Goal: Task Accomplishment & Management: Complete application form

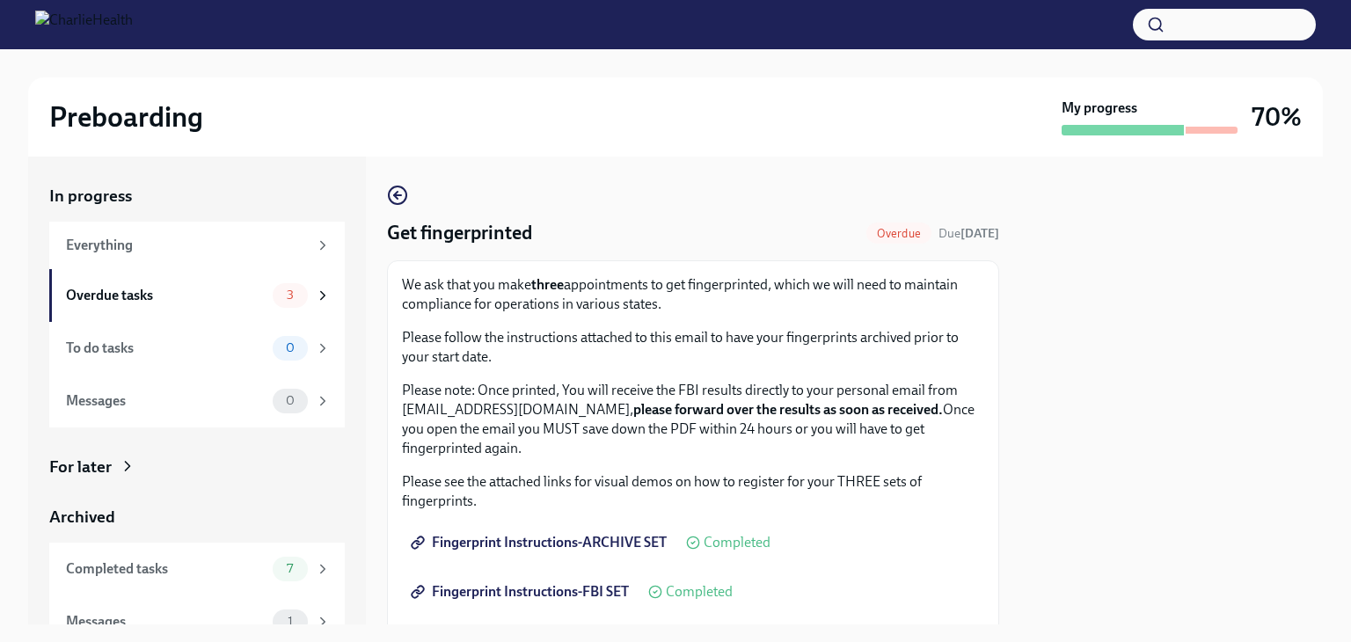
scroll to position [190, 0]
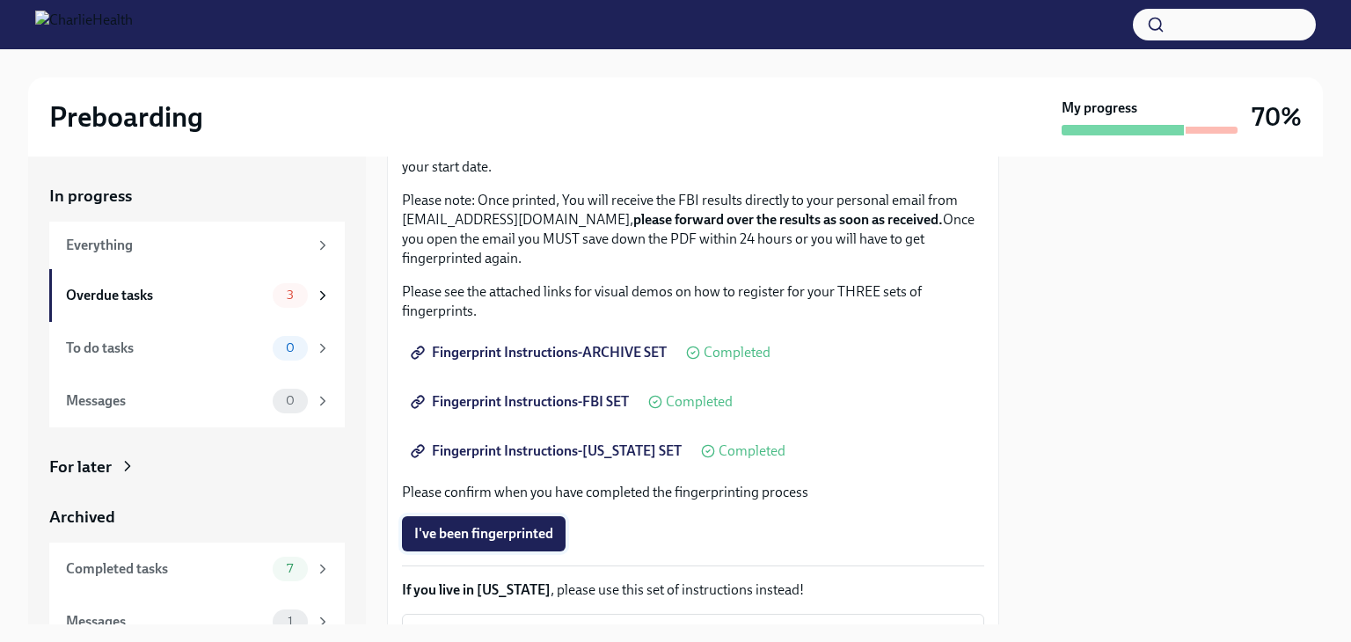
click at [465, 540] on span "I've been fingerprinted" at bounding box center [483, 534] width 139 height 18
click at [276, 298] on span "3" at bounding box center [290, 295] width 28 height 13
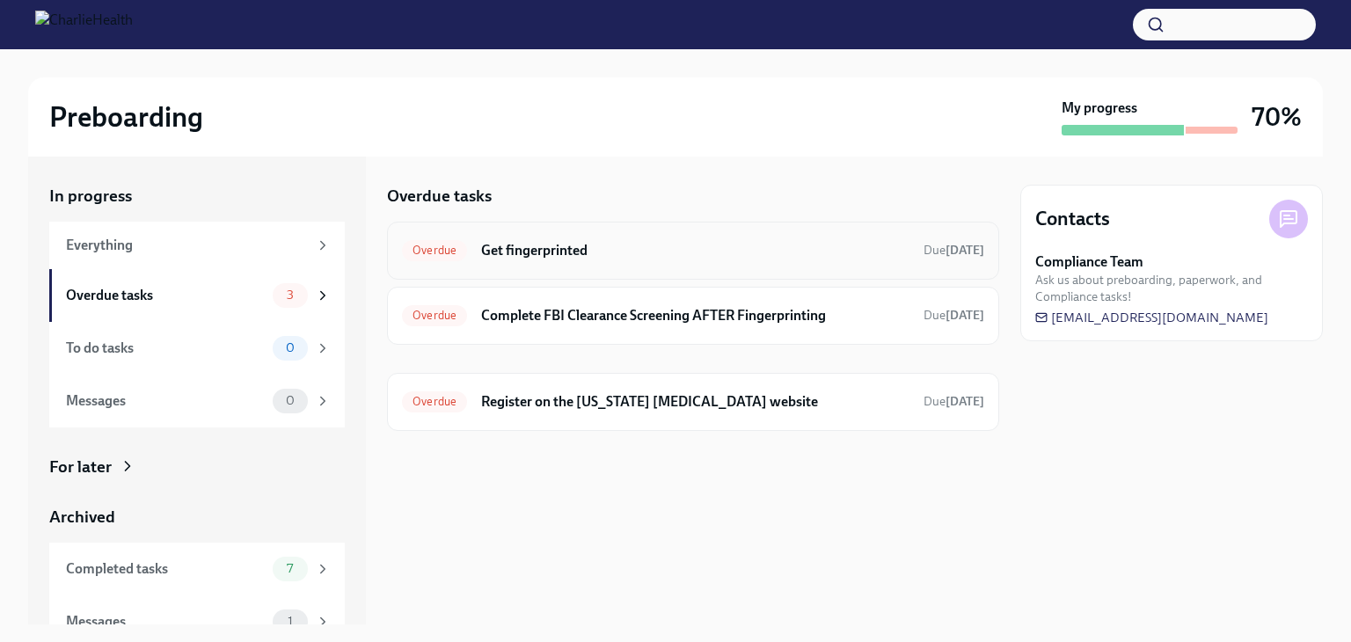
click at [633, 245] on h6 "Get fingerprinted" at bounding box center [695, 250] width 428 height 19
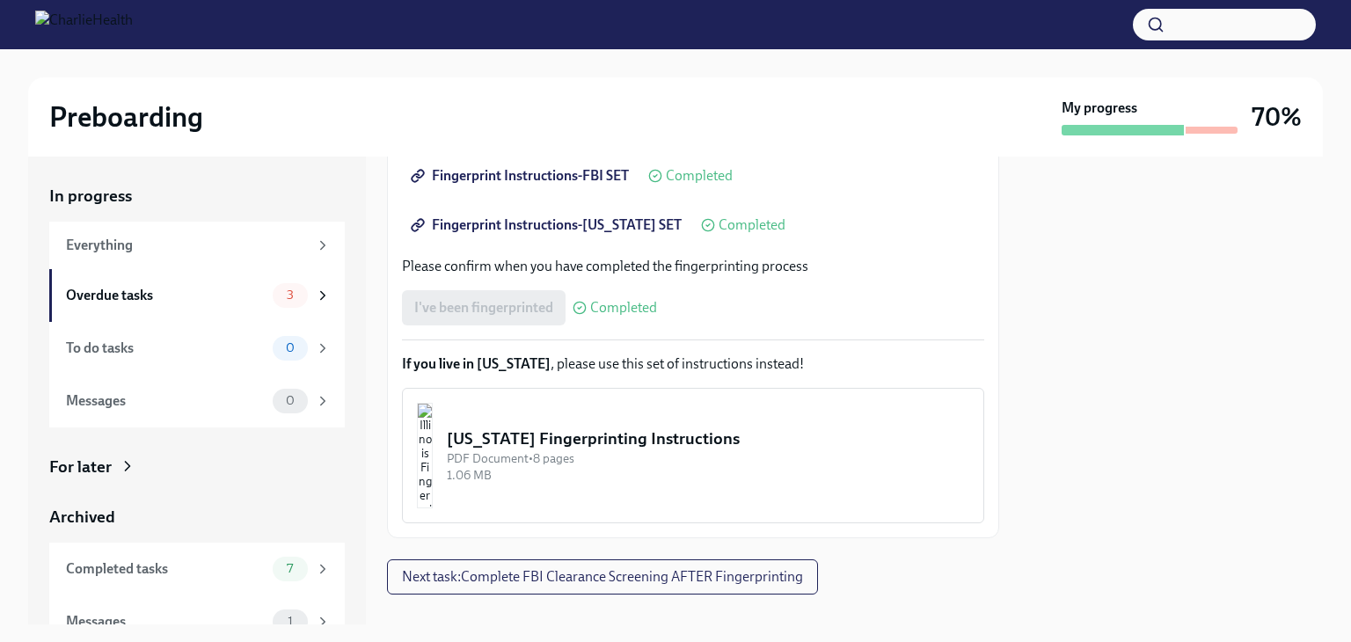
scroll to position [442, 0]
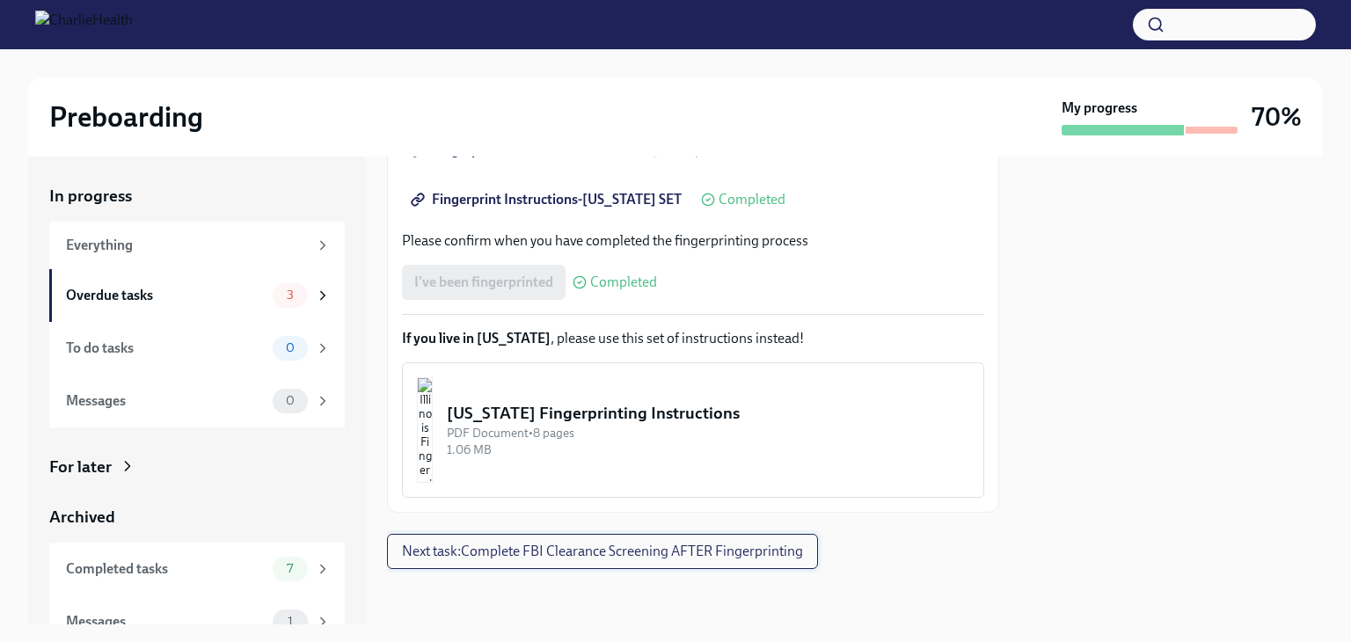
click at [732, 559] on button "Next task : Complete FBI Clearance Screening AFTER Fingerprinting" at bounding box center [602, 551] width 431 height 35
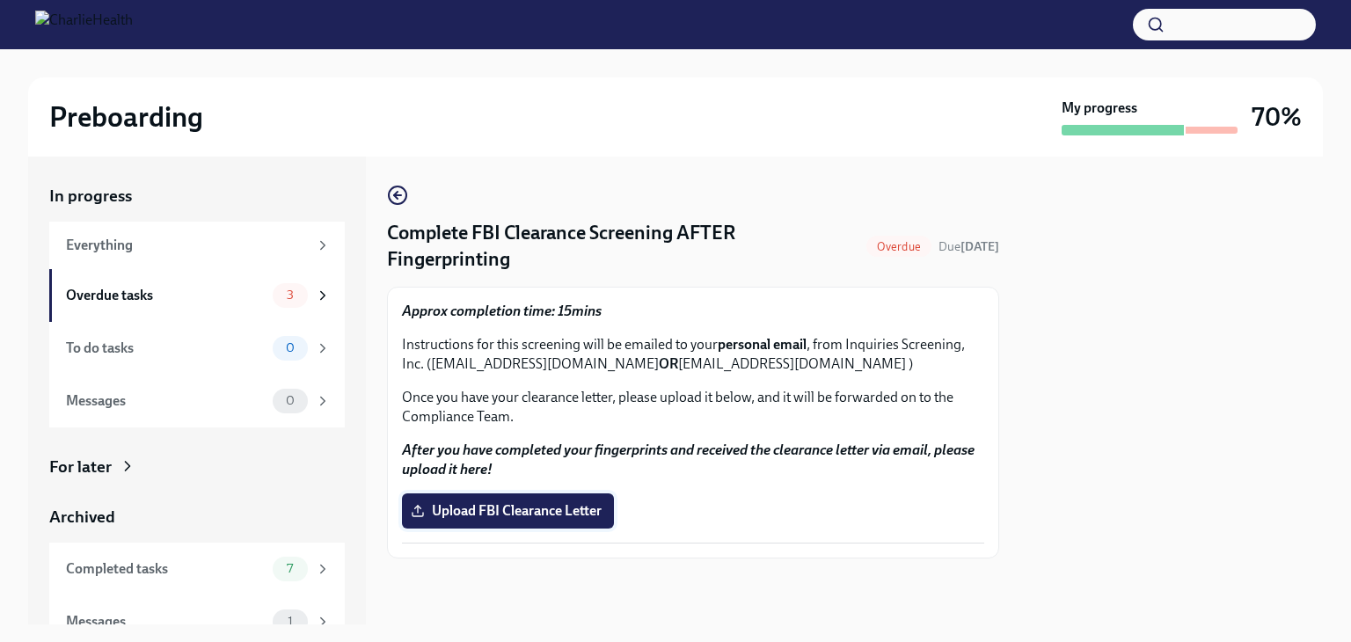
click at [531, 507] on span "Upload FBI Clearance Letter" at bounding box center [507, 511] width 187 height 18
click at [0, 0] on input "Upload FBI Clearance Letter" at bounding box center [0, 0] width 0 height 0
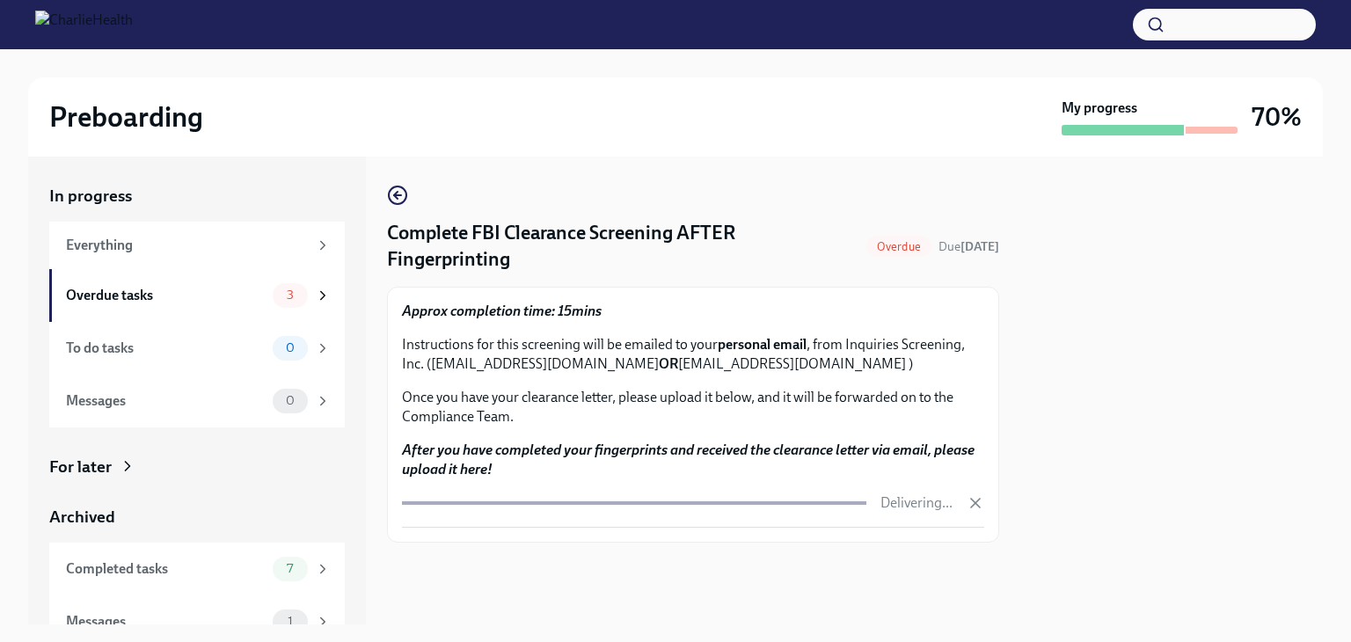
click at [1217, 369] on div at bounding box center [1171, 391] width 303 height 468
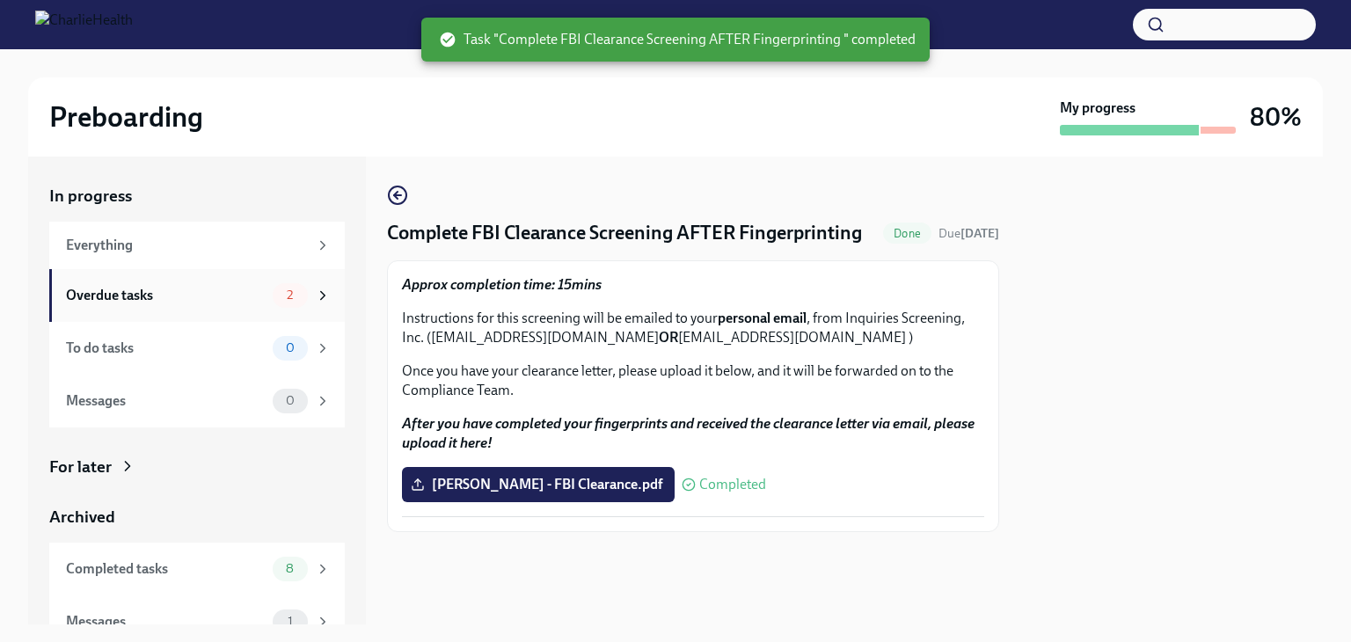
click at [200, 303] on div "Overdue tasks" at bounding box center [166, 295] width 200 height 19
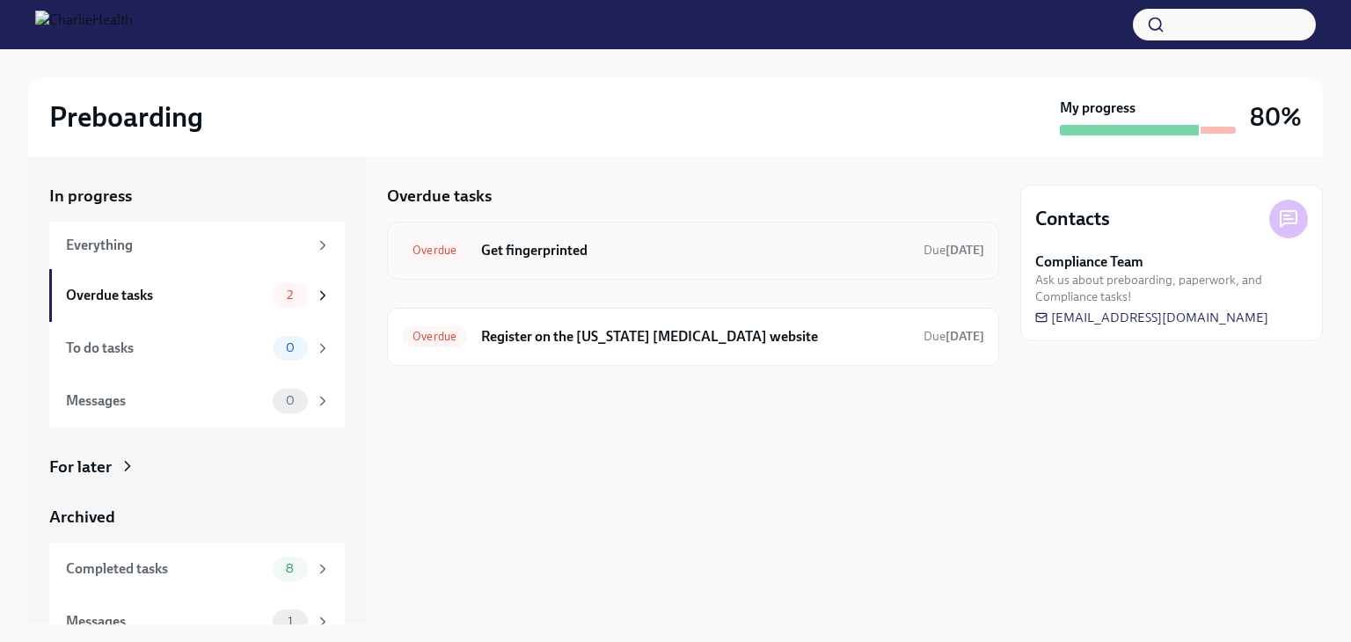
click at [570, 258] on h6 "Get fingerprinted" at bounding box center [695, 250] width 428 height 19
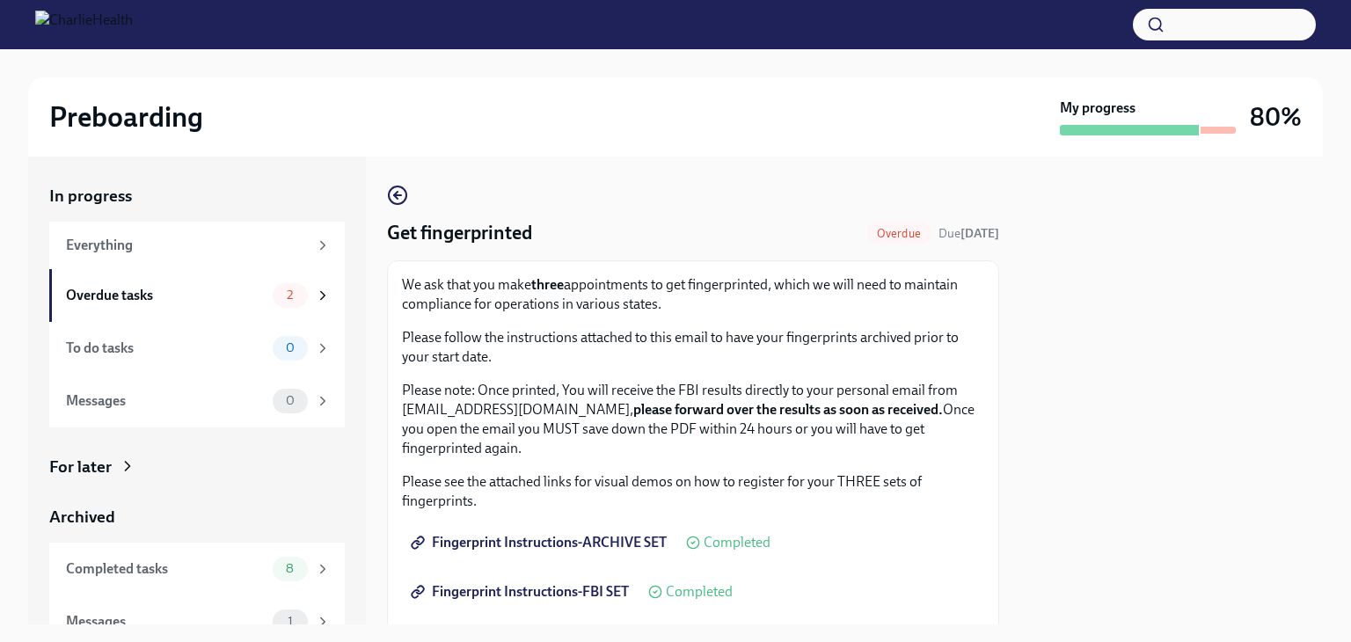
scroll to position [385, 0]
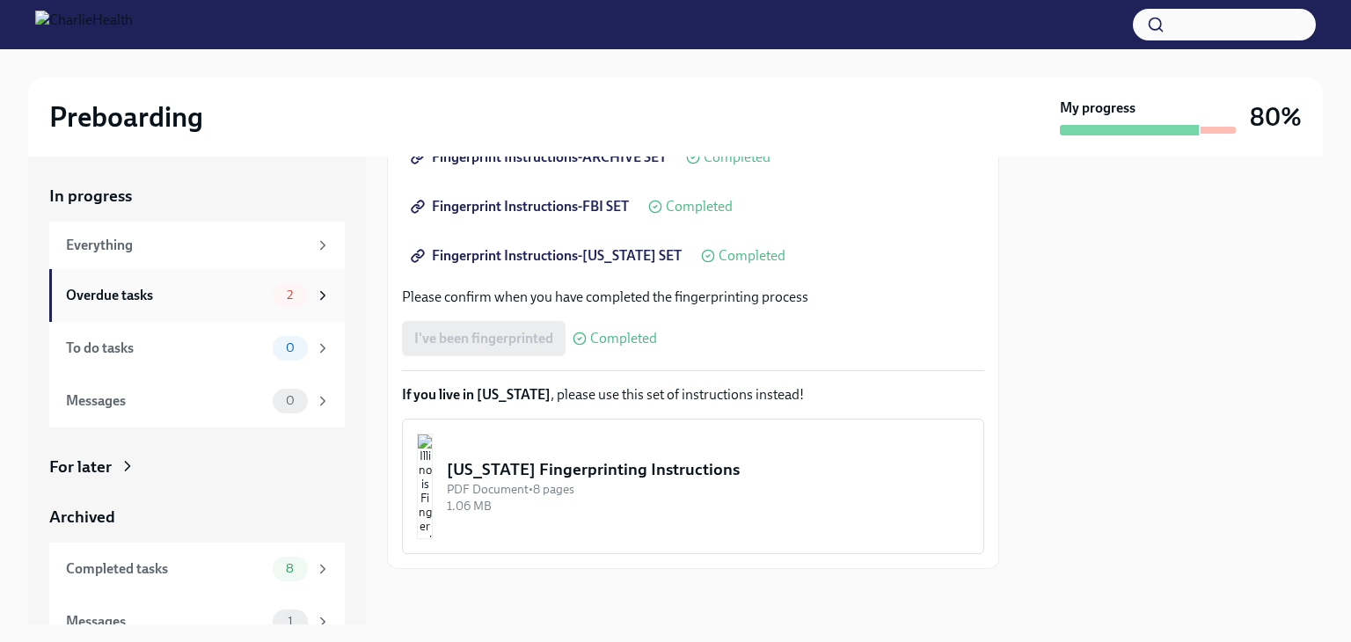
click at [275, 283] on div "2" at bounding box center [290, 295] width 35 height 25
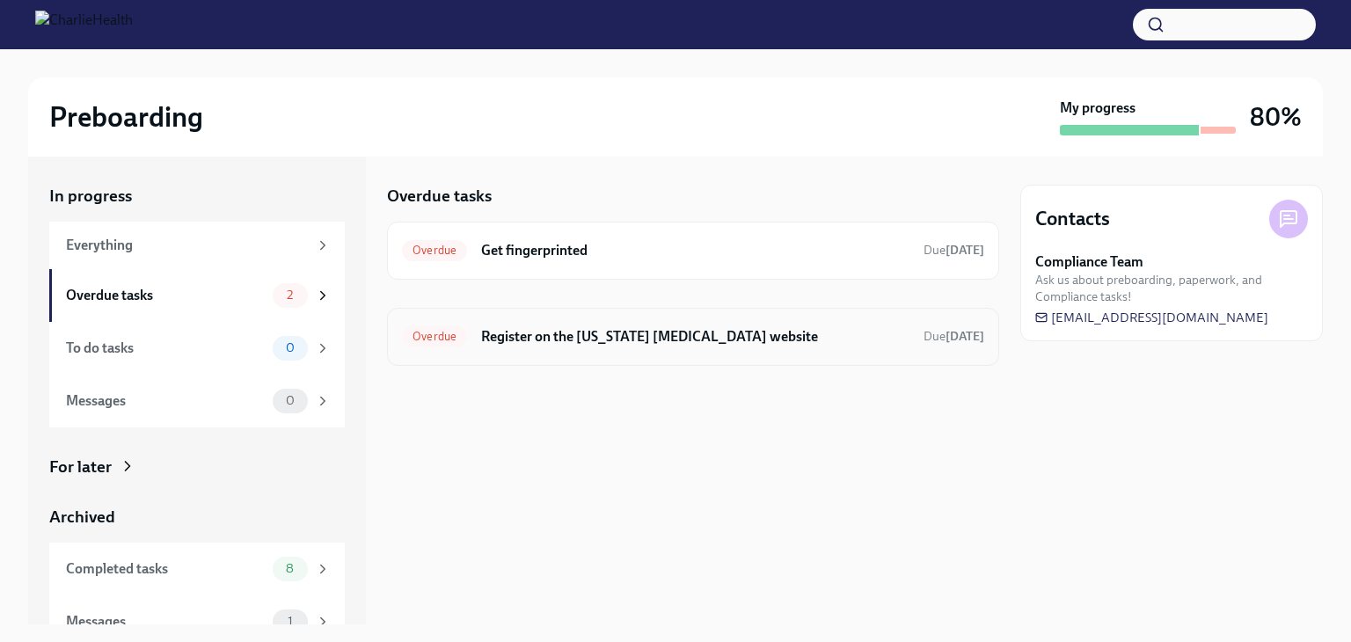
click at [730, 347] on div "Overdue Register on the [US_STATE] [MEDICAL_DATA] website Due [DATE]" at bounding box center [693, 337] width 582 height 28
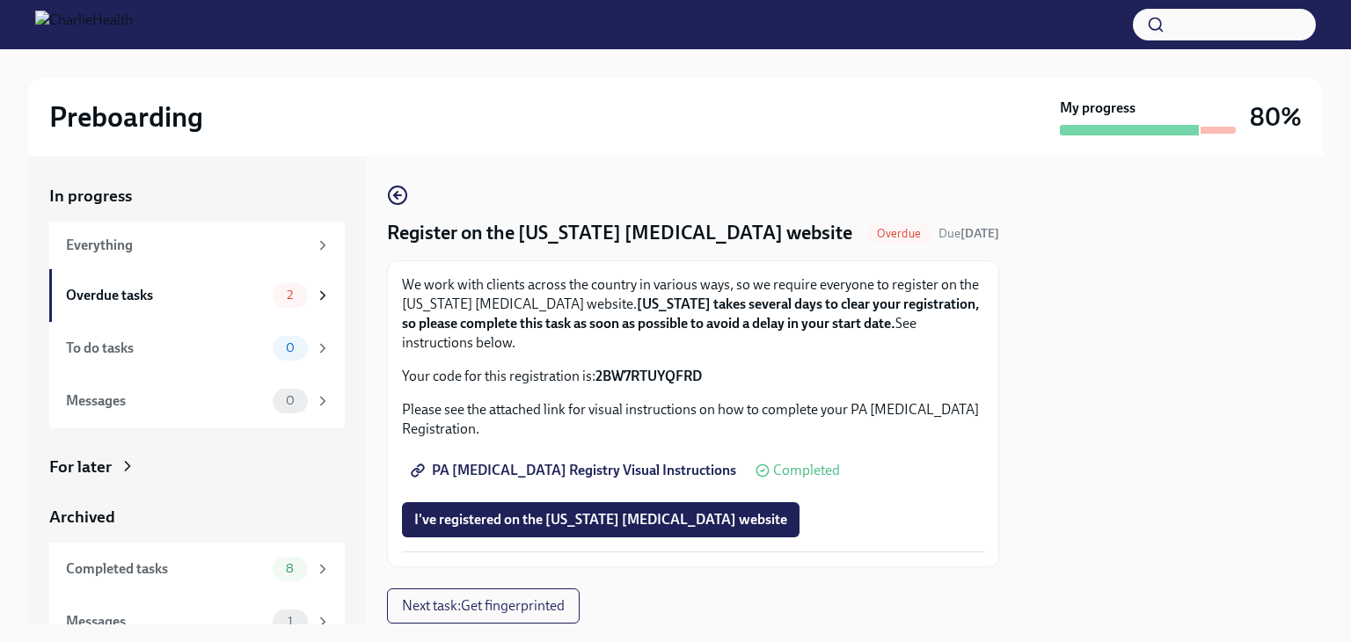
scroll to position [55, 0]
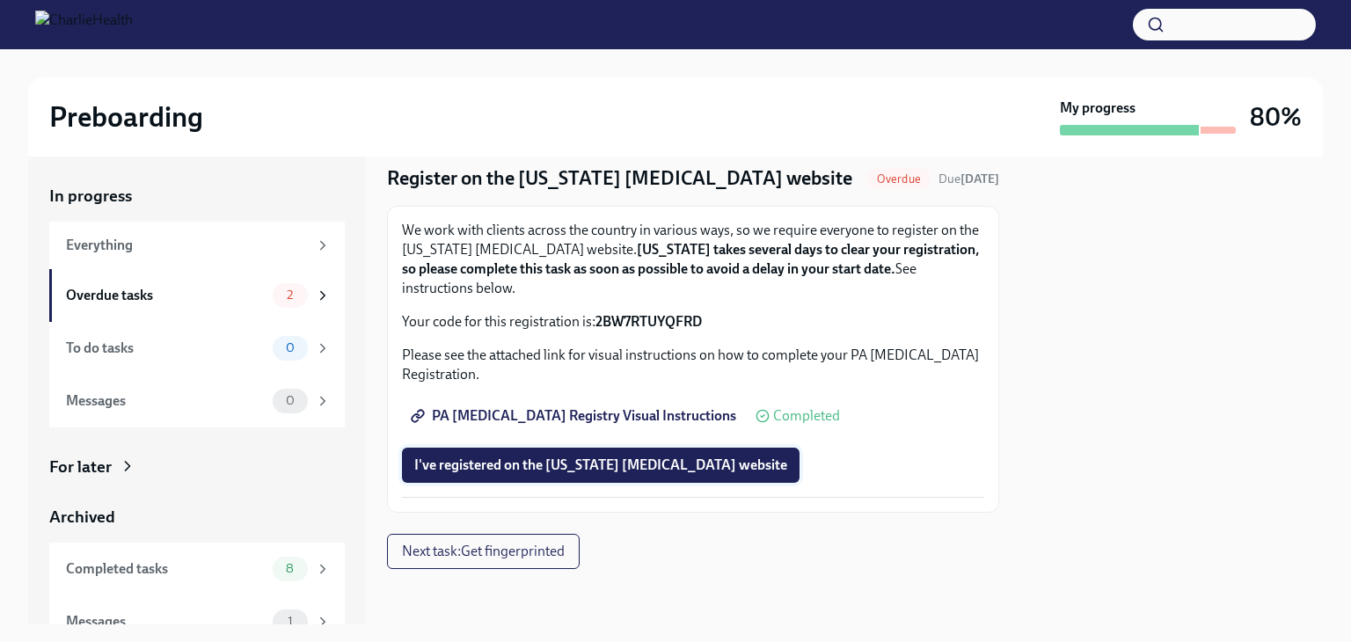
click at [670, 458] on span "I've registered on the [US_STATE] [MEDICAL_DATA] website" at bounding box center [600, 466] width 373 height 18
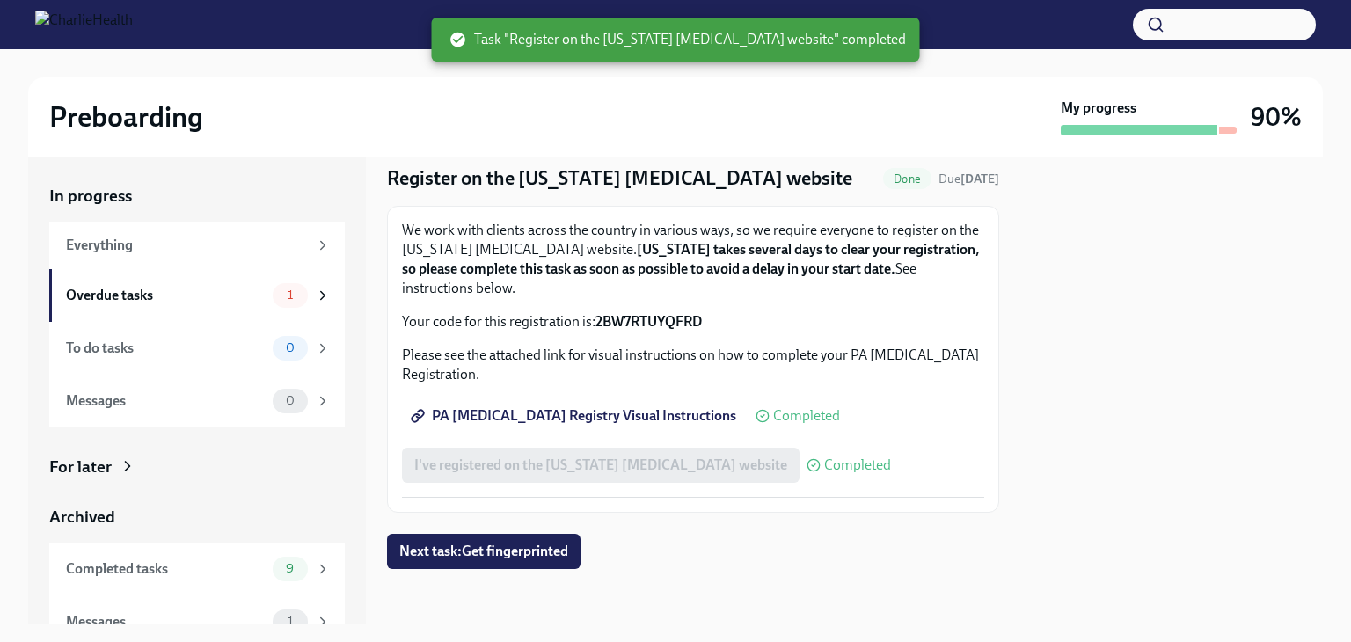
click at [634, 416] on span "PA [MEDICAL_DATA] Registry Visual Instructions" at bounding box center [575, 416] width 322 height 18
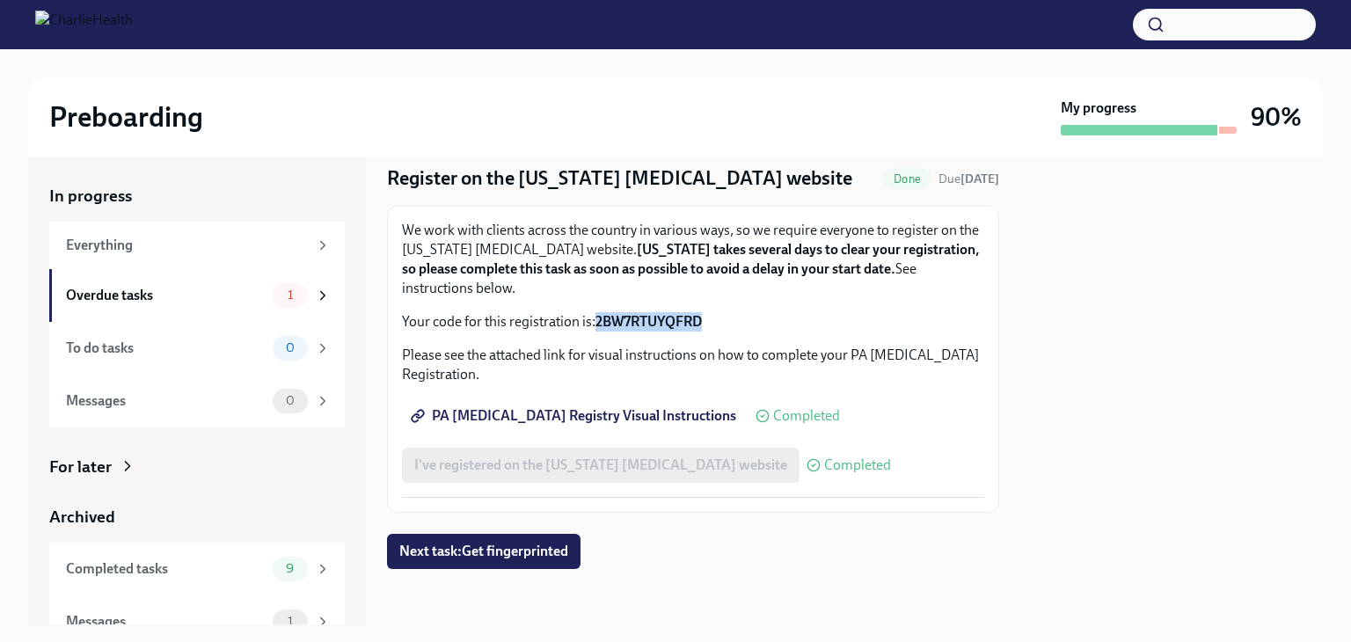
drag, startPoint x: 709, startPoint y: 320, endPoint x: 598, endPoint y: 326, distance: 111.0
click at [598, 326] on p "Your code for this registration is: 2BW7RTUYQFRD" at bounding box center [693, 321] width 582 height 19
copy strong "2BW7RTUYQFRD"
click at [200, 298] on div "Overdue tasks" at bounding box center [166, 295] width 200 height 19
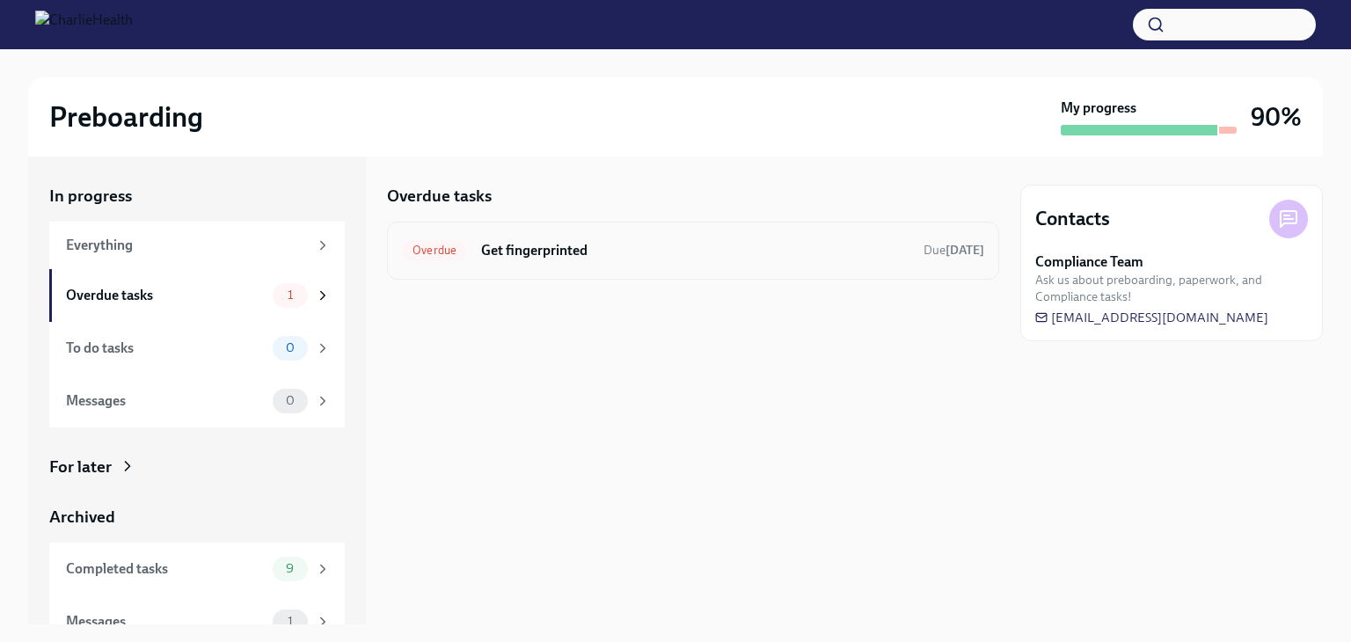
click at [501, 241] on h6 "Get fingerprinted" at bounding box center [695, 250] width 428 height 19
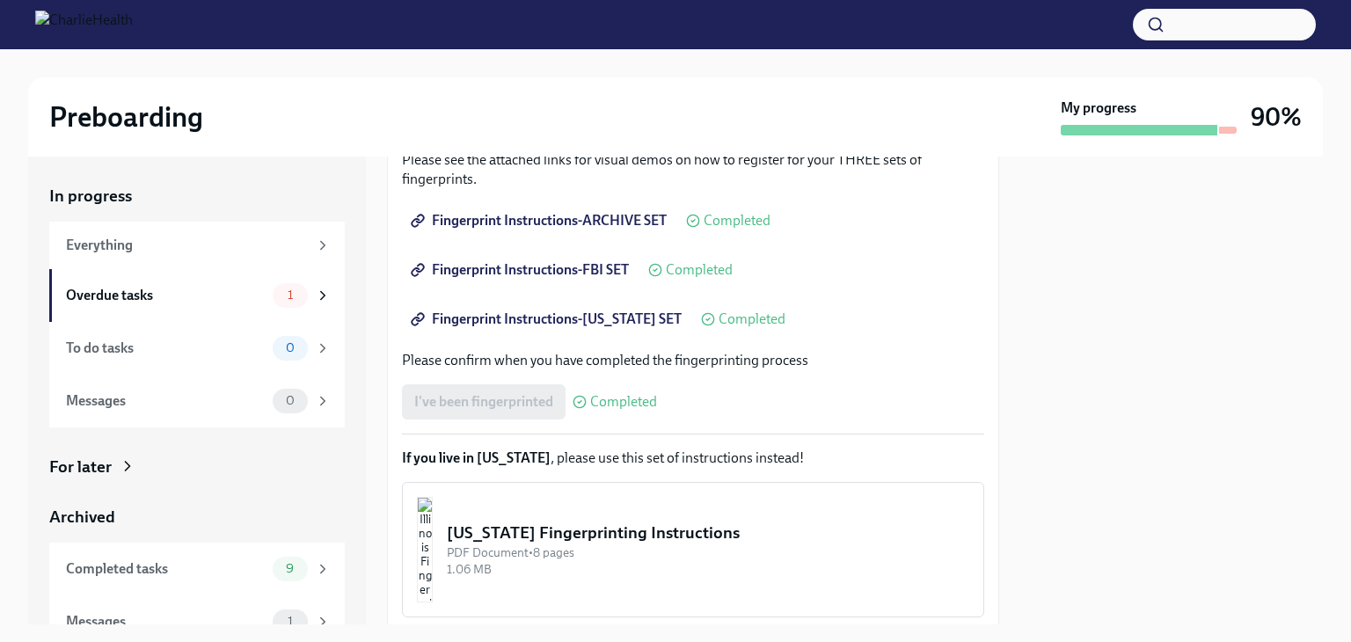
scroll to position [385, 0]
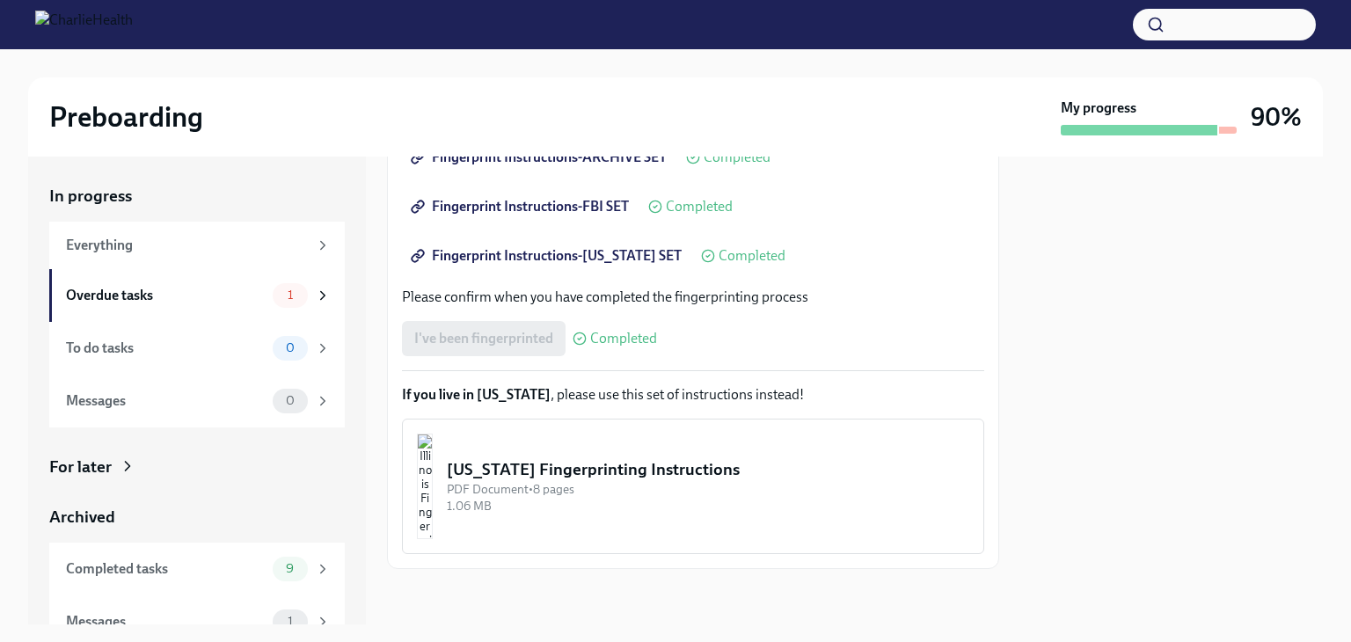
click at [674, 472] on div "[US_STATE] Fingerprinting Instructions" at bounding box center [708, 469] width 523 height 23
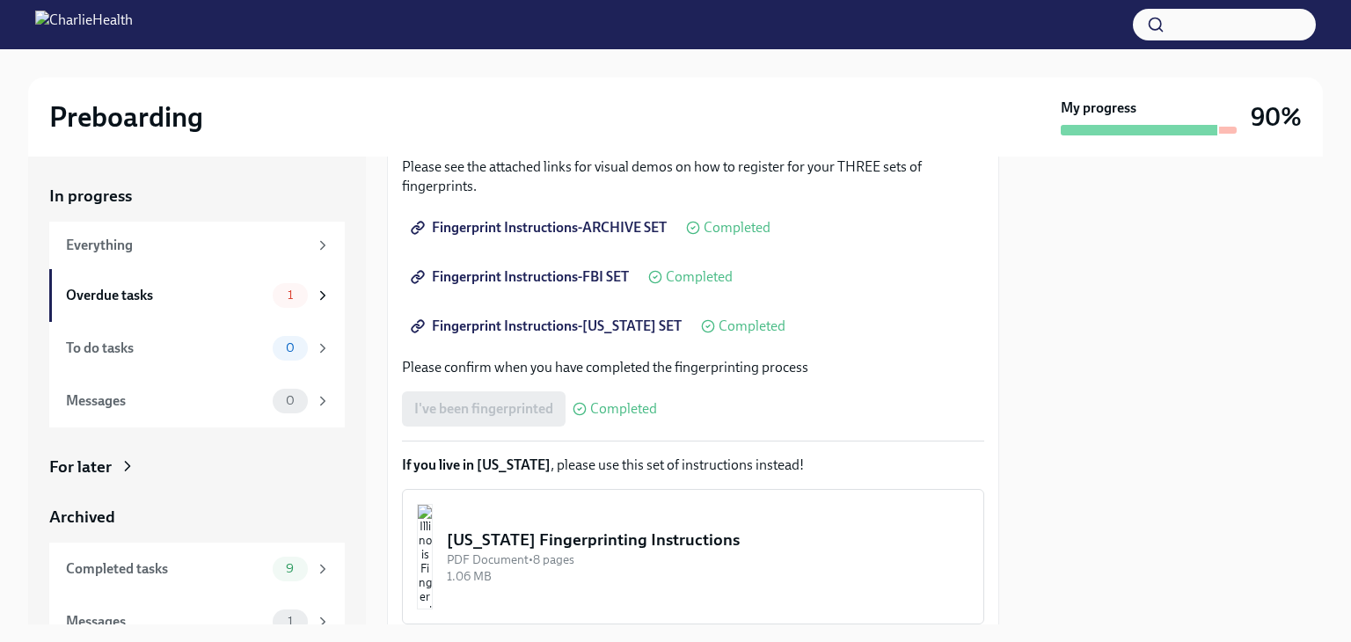
scroll to position [385, 0]
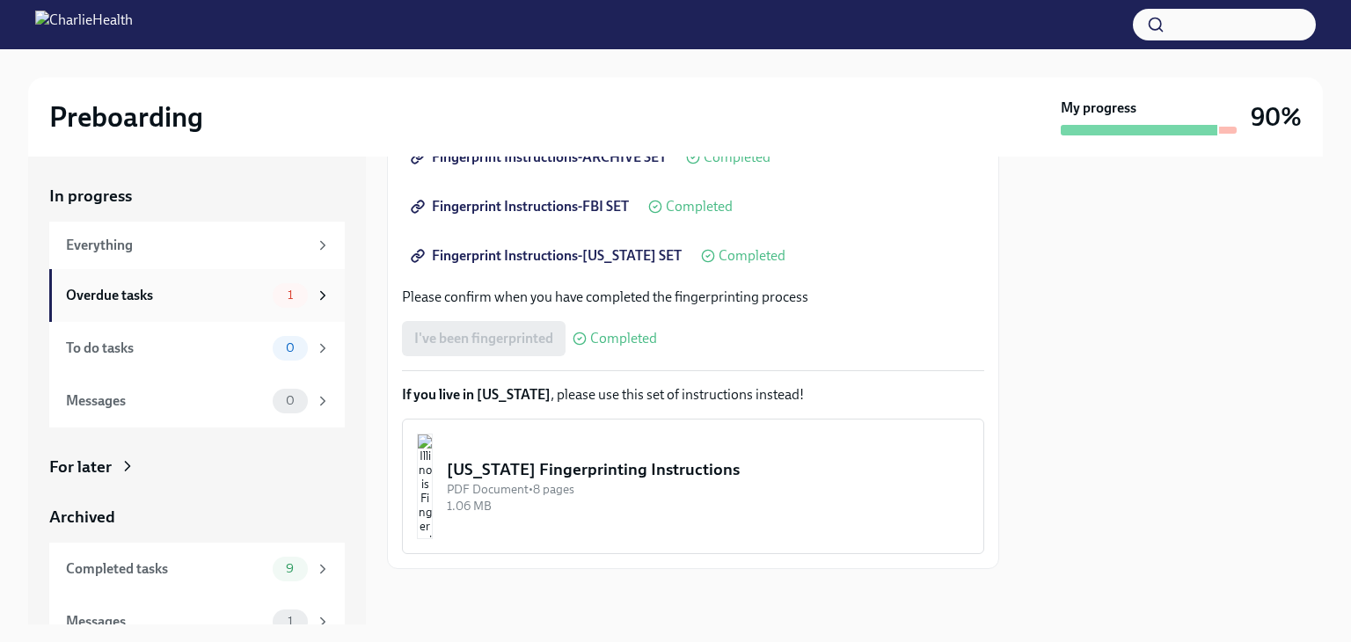
click at [216, 296] on div "Overdue tasks" at bounding box center [166, 295] width 200 height 19
